Goal: Transaction & Acquisition: Subscribe to service/newsletter

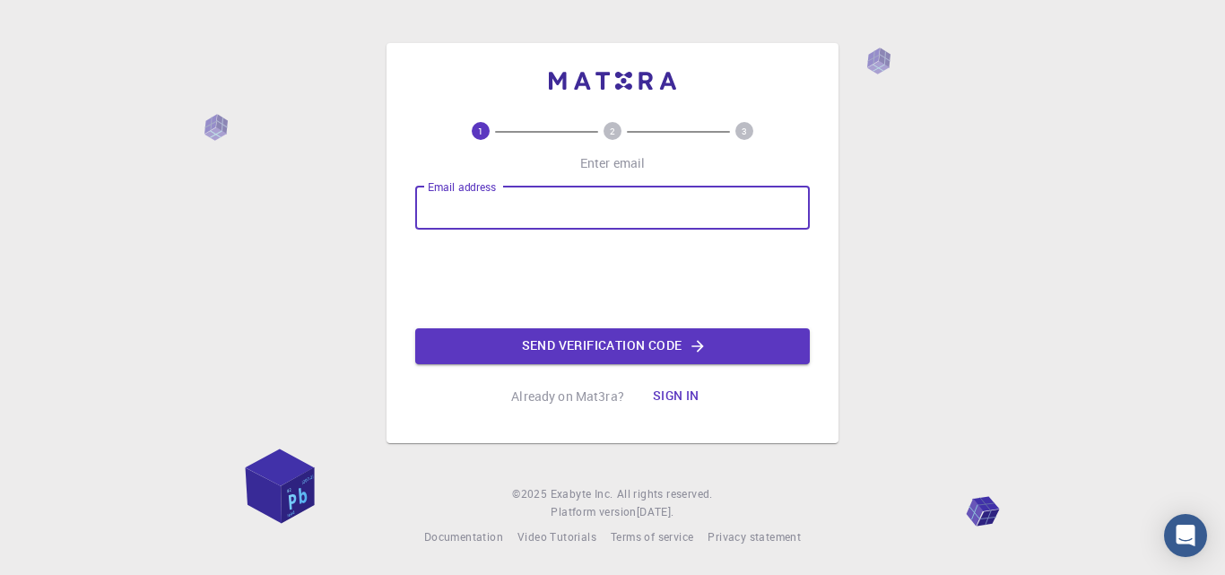
click at [440, 194] on div "Email address Email address" at bounding box center [612, 208] width 395 height 43
type input "[EMAIL_ADDRESS][DOMAIN_NAME]"
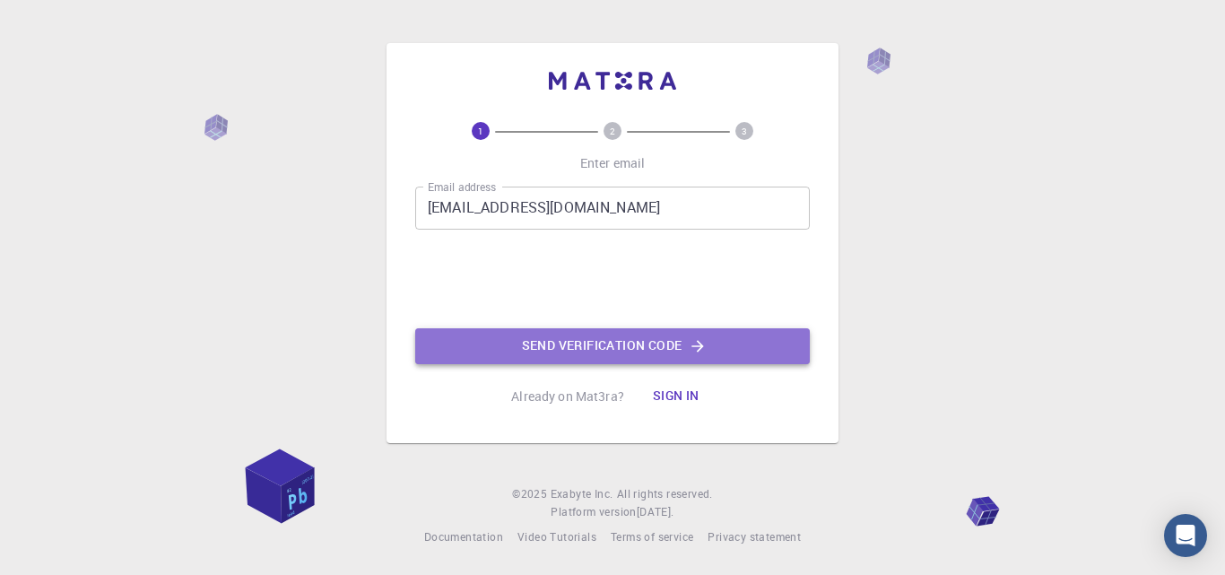
click at [571, 344] on button "Send verification code" at bounding box center [612, 346] width 395 height 36
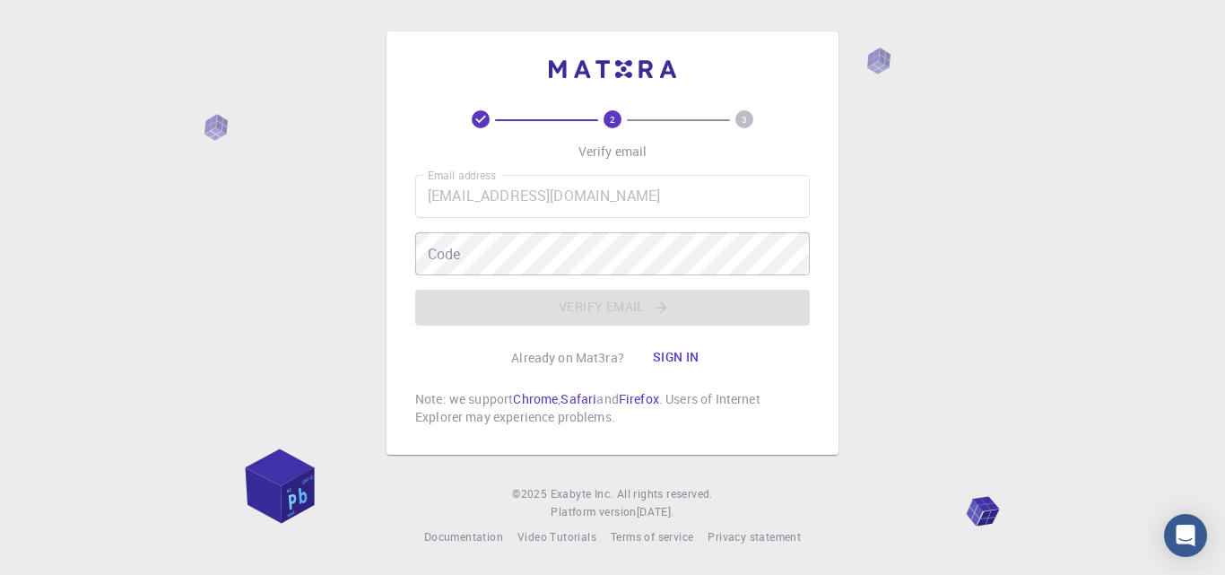
click at [643, 199] on div "2 3 Verify email Email address [EMAIL_ADDRESS][DOMAIN_NAME] Email address Code …" at bounding box center [612, 268] width 395 height 316
click at [670, 349] on button "Sign in" at bounding box center [676, 358] width 75 height 36
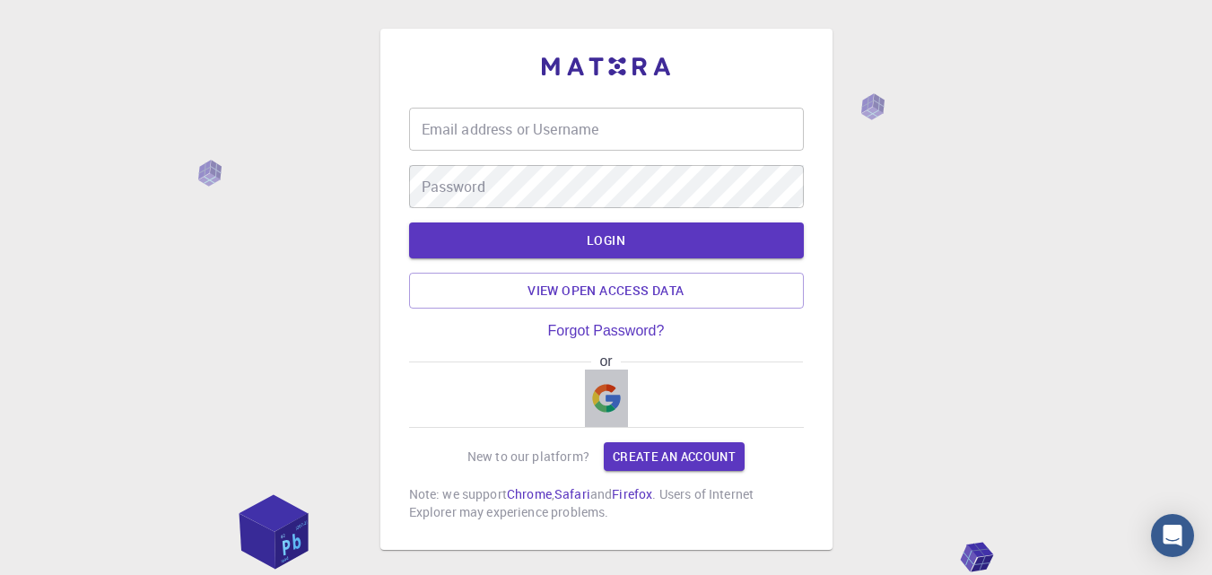
click at [621, 393] on button "button" at bounding box center [606, 397] width 43 height 57
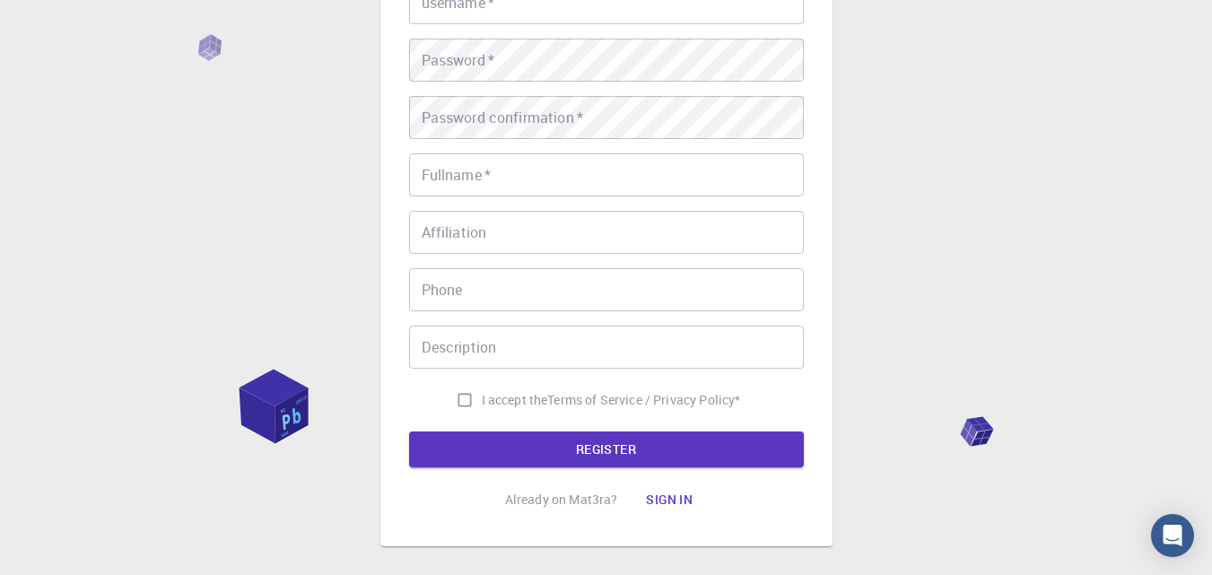
scroll to position [282, 0]
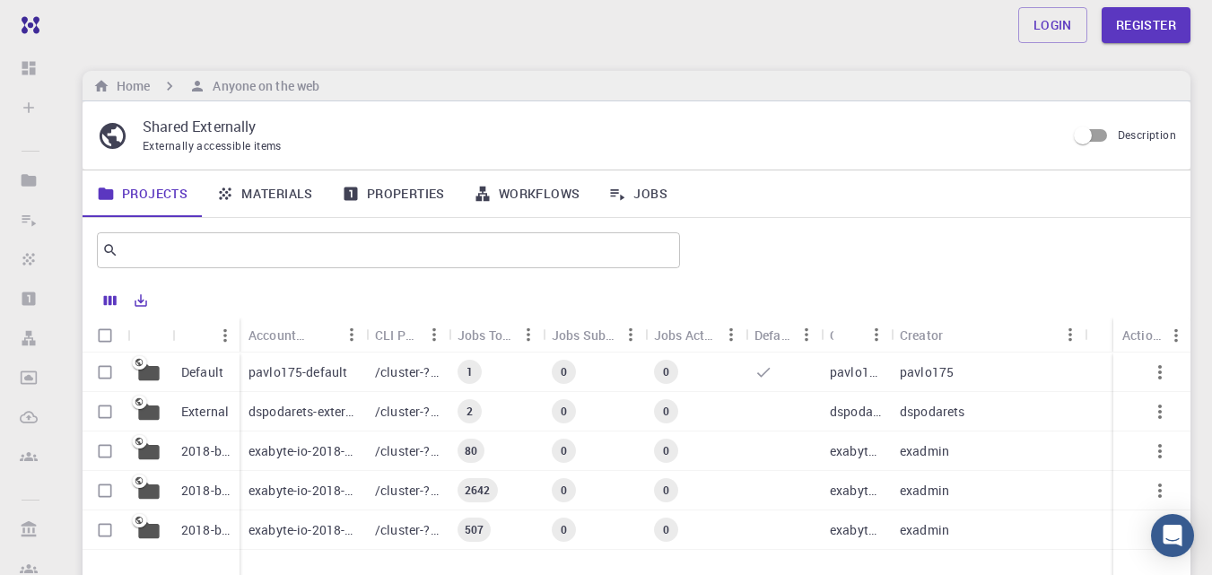
click at [314, 283] on div at bounding box center [635, 299] width 1089 height 35
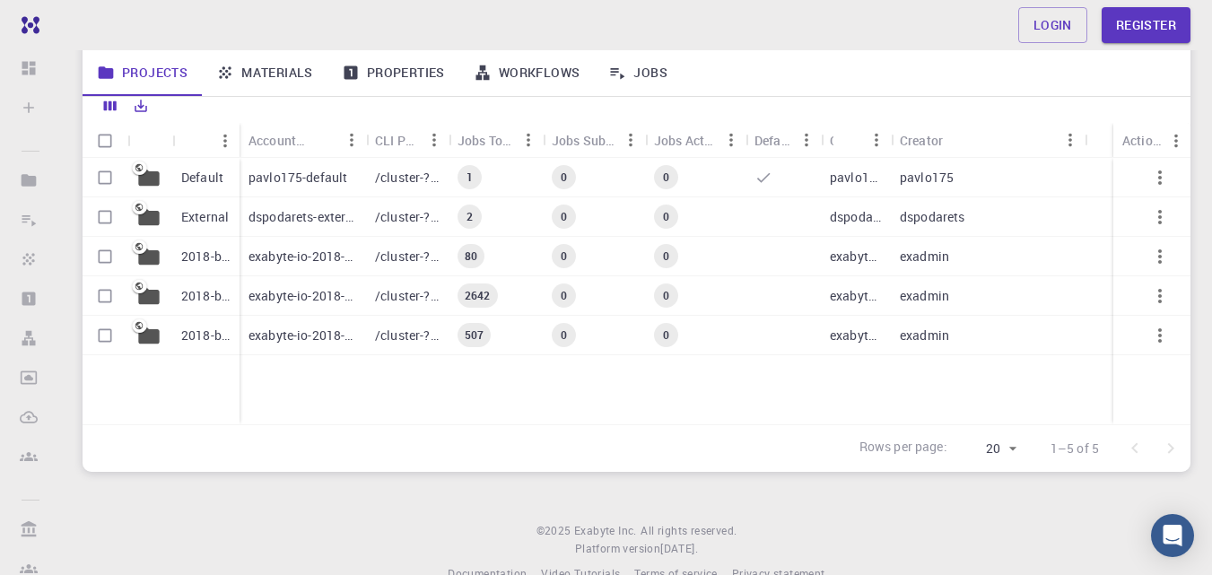
scroll to position [230, 0]
